Goal: Task Accomplishment & Management: Complete application form

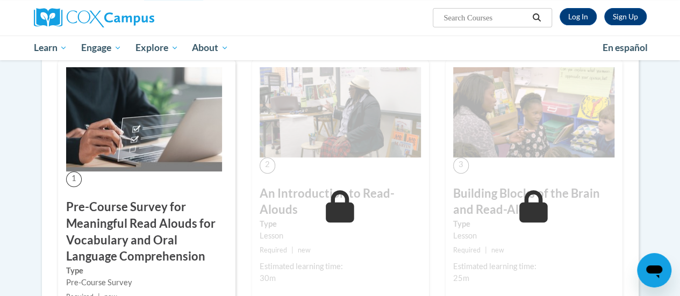
scroll to position [216, 0]
click at [165, 223] on h3 "Pre-Course Survey for Meaningful Read Alouds for Vocabulary and Oral Language C…" at bounding box center [146, 232] width 161 height 66
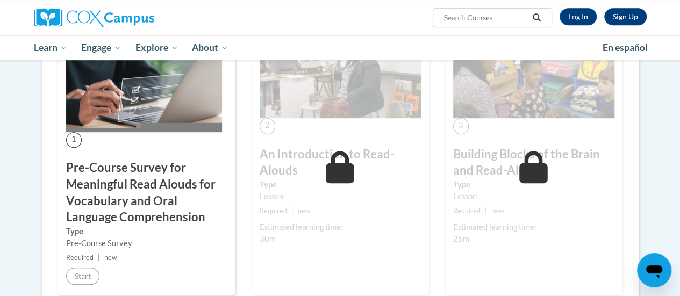
scroll to position [0, 0]
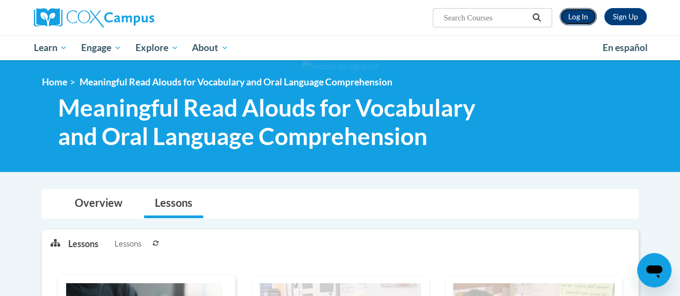
click at [582, 16] on link "Log In" at bounding box center [578, 16] width 37 height 17
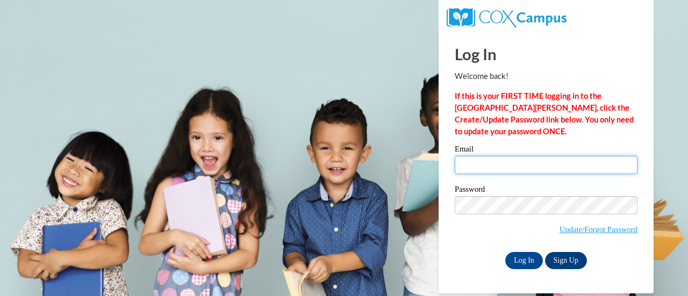
click at [481, 167] on input "Email" at bounding box center [546, 165] width 183 height 18
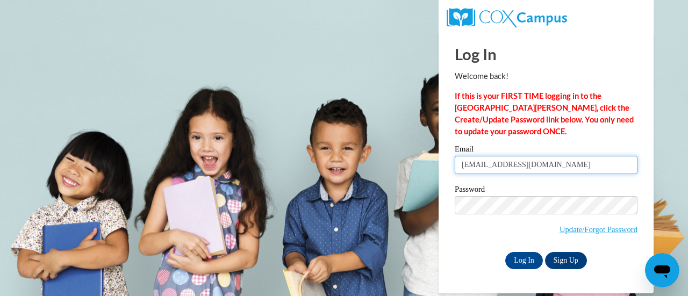
type input "rajotted@w-csd.org"
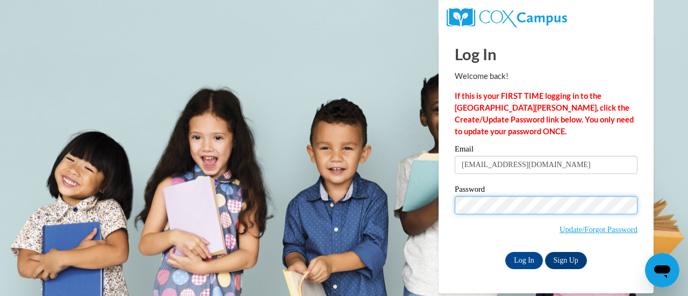
click at [505, 252] on input "Log In" at bounding box center [524, 260] width 38 height 17
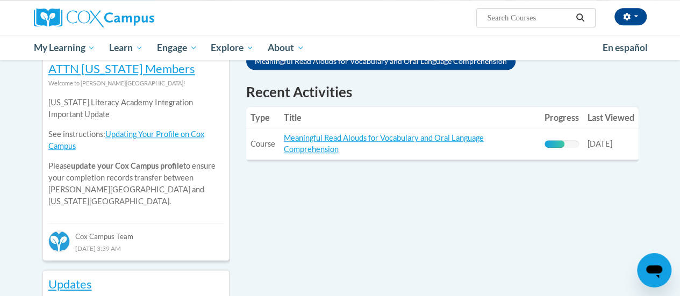
scroll to position [366, 0]
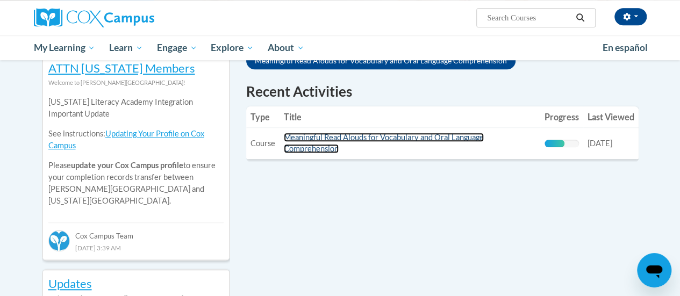
click at [364, 137] on link "Meaningful Read Alouds for Vocabulary and Oral Language Comprehension" at bounding box center [384, 143] width 200 height 20
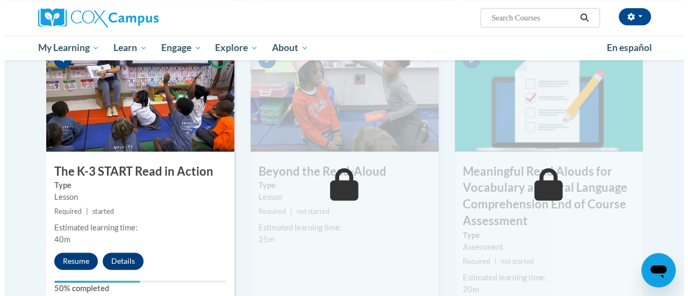
scroll to position [578, 0]
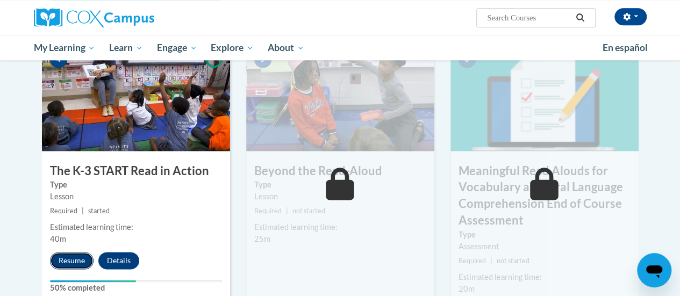
click at [74, 254] on button "Resume" at bounding box center [72, 260] width 44 height 17
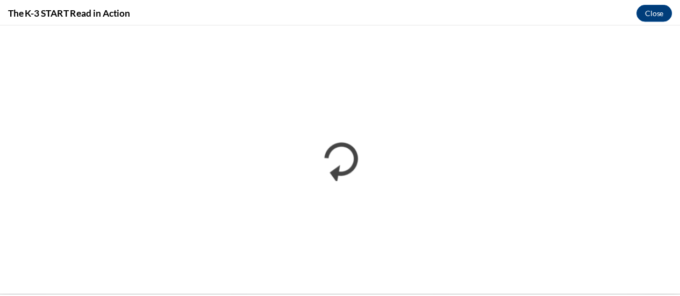
scroll to position [0, 0]
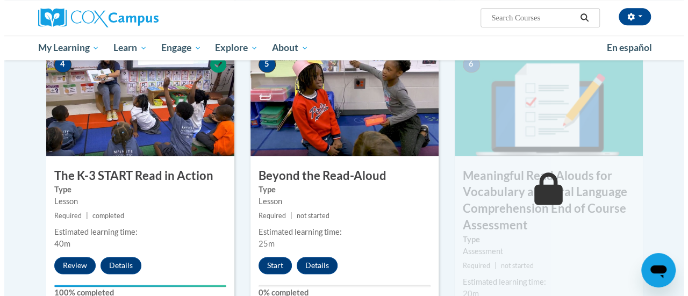
scroll to position [574, 0]
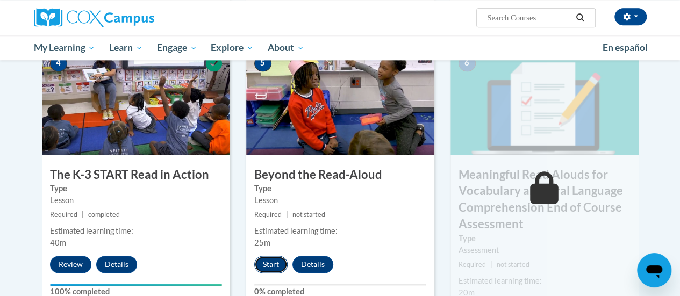
click at [280, 261] on button "Start" at bounding box center [270, 264] width 33 height 17
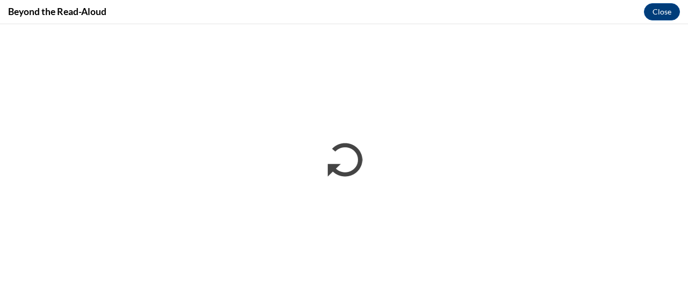
scroll to position [0, 0]
